Goal: Download file/media

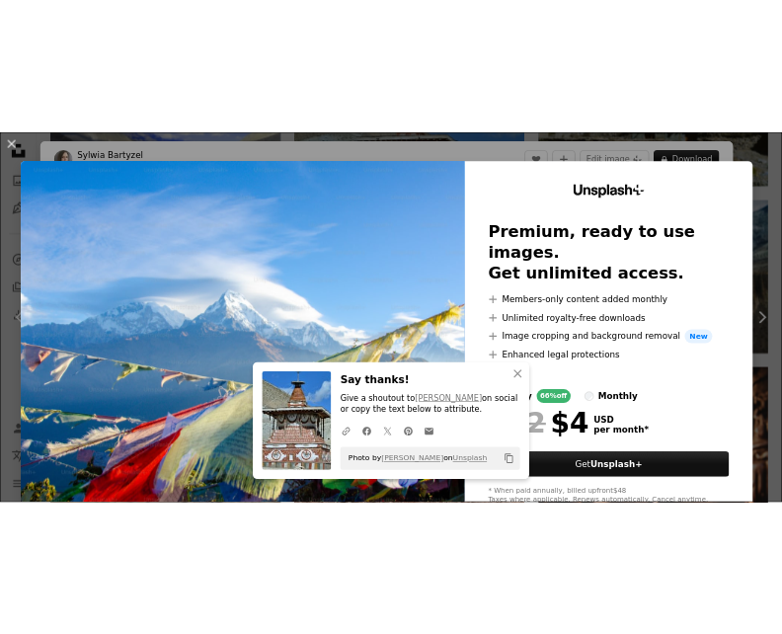
scroll to position [1773, 0]
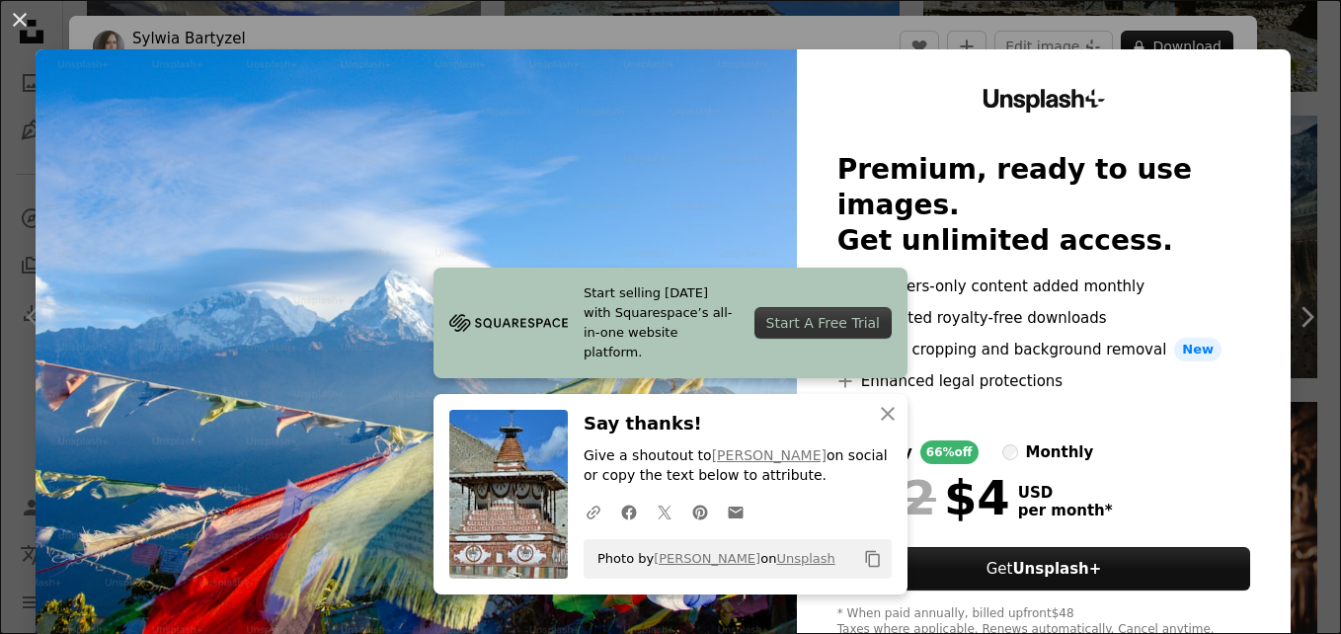
click at [570, 265] on img at bounding box center [416, 363] width 761 height 628
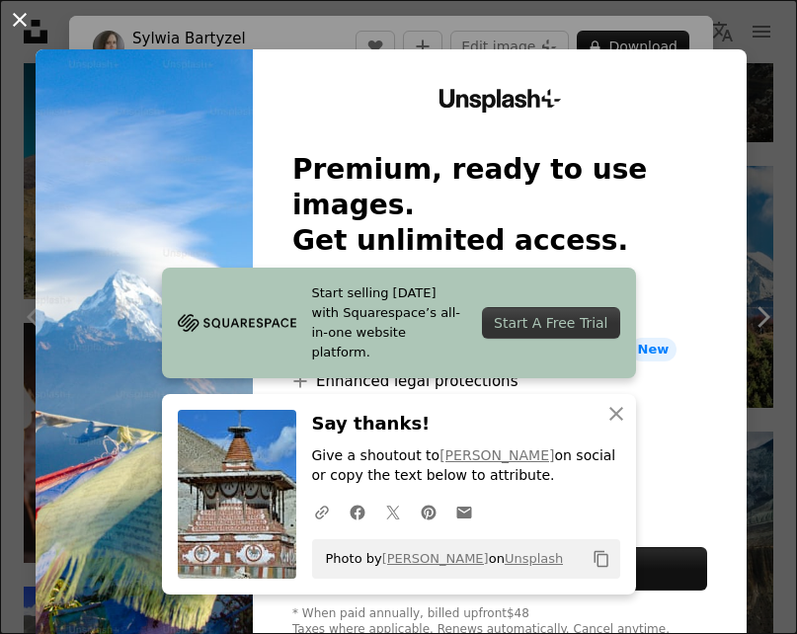
click at [22, 30] on button "An X shape" at bounding box center [20, 20] width 24 height 24
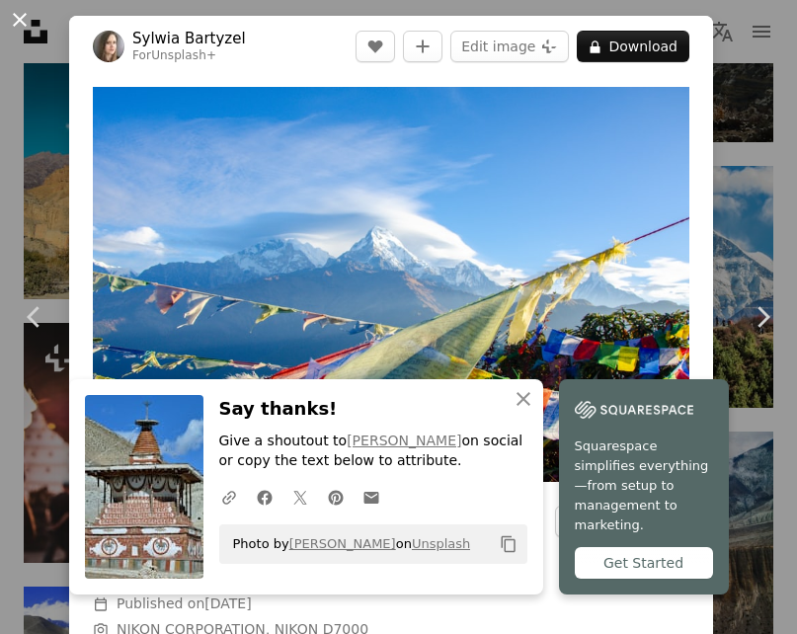
click at [11, 9] on button "An X shape" at bounding box center [20, 20] width 24 height 24
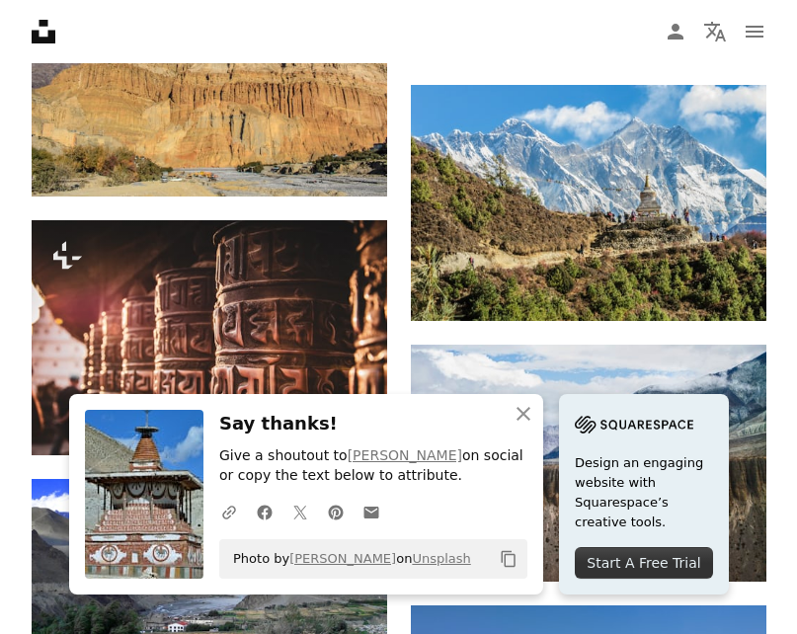
scroll to position [1799, 0]
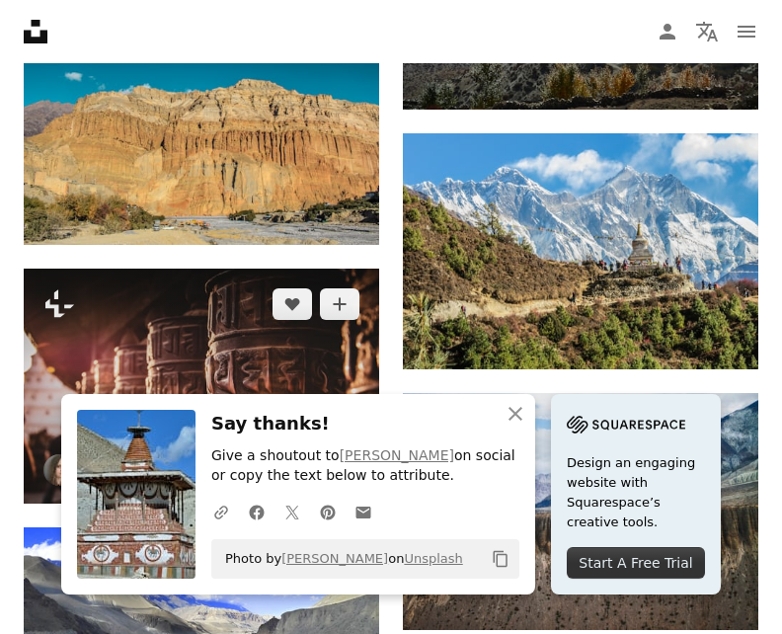
click at [243, 269] on img at bounding box center [201, 386] width 355 height 235
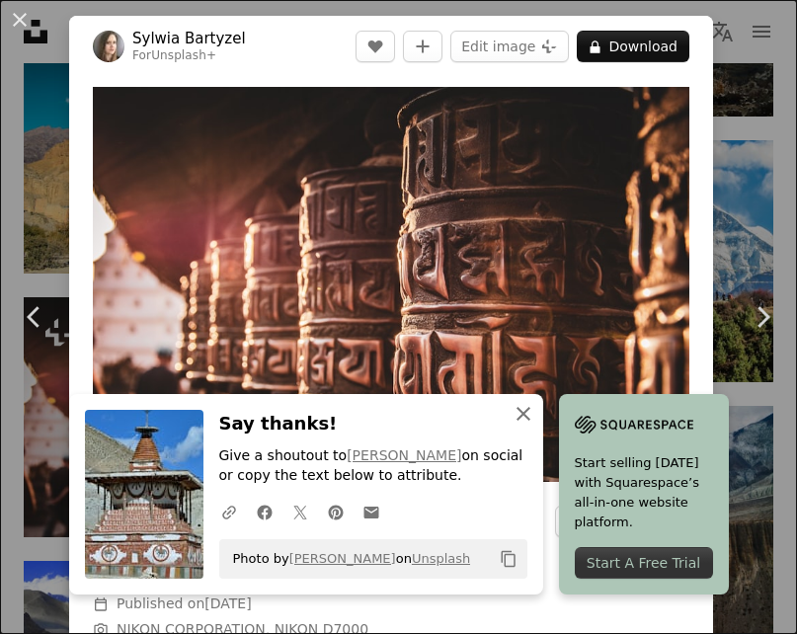
click at [535, 421] on icon "An X shape" at bounding box center [523, 414] width 24 height 24
